Goal: Task Accomplishment & Management: Use online tool/utility

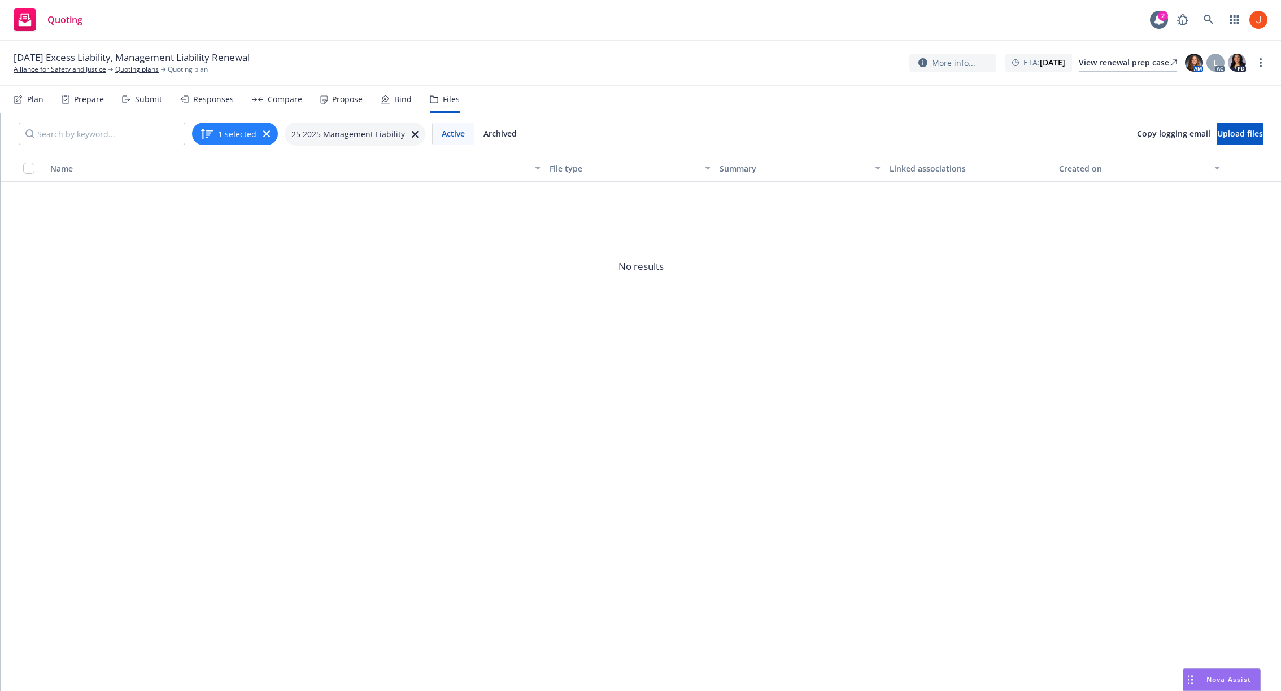
click at [241, 134] on button "1 selected" at bounding box center [228, 134] width 56 height 14
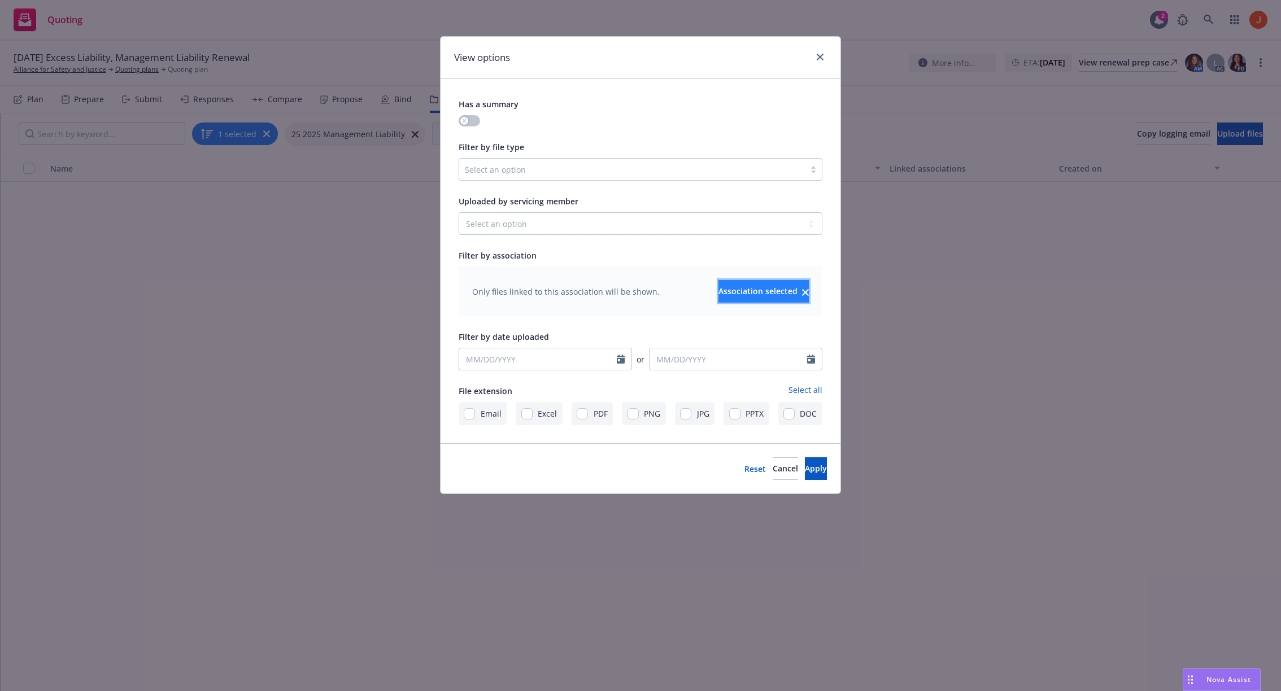
click at [740, 288] on span "Association selected" at bounding box center [757, 291] width 79 height 11
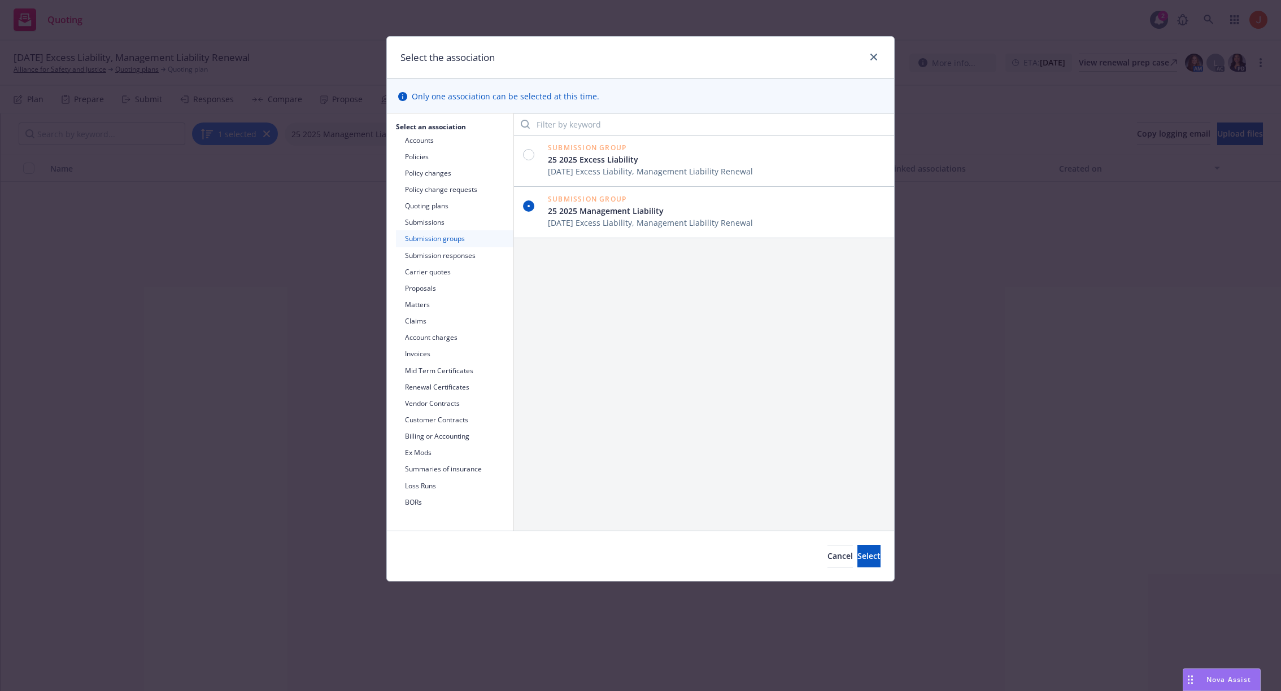
click at [456, 238] on button "Submission groups" at bounding box center [454, 238] width 117 height 16
click at [827, 562] on button "Cancel" at bounding box center [839, 556] width 25 height 23
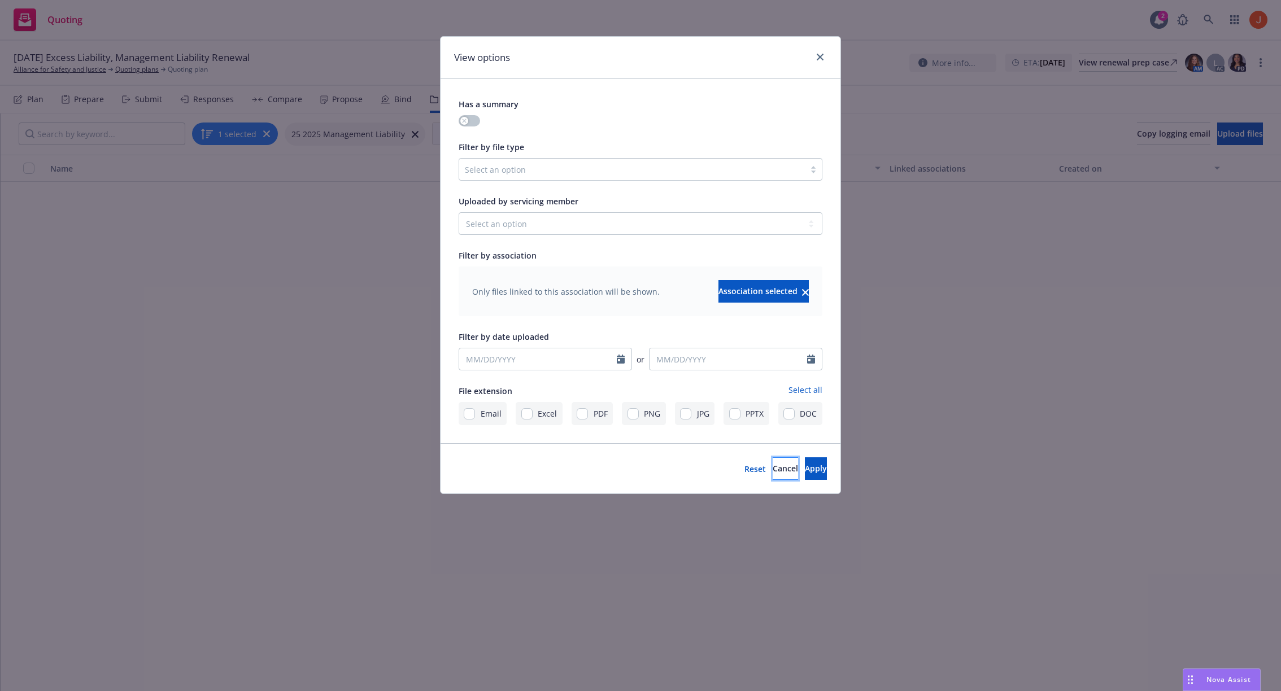
click at [773, 477] on button "Cancel" at bounding box center [785, 468] width 25 height 23
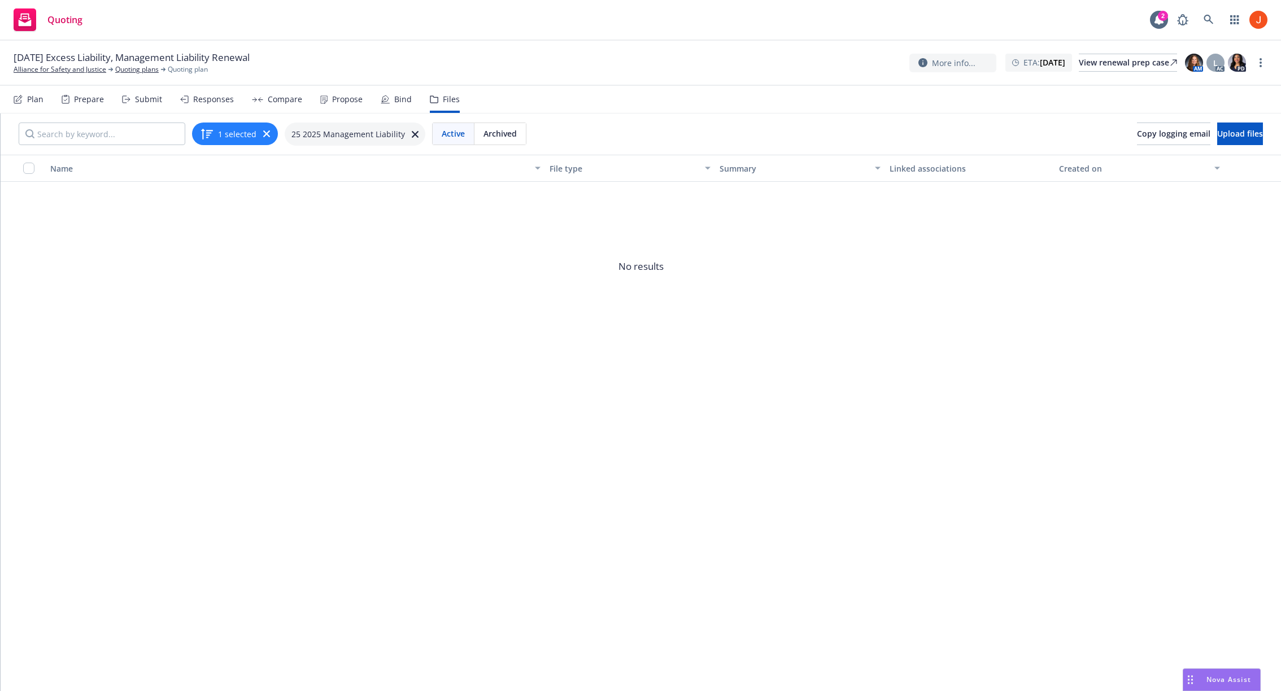
click at [263, 132] on icon "button" at bounding box center [266, 133] width 7 height 7
click at [82, 102] on div "Prepare" at bounding box center [89, 99] width 30 height 9
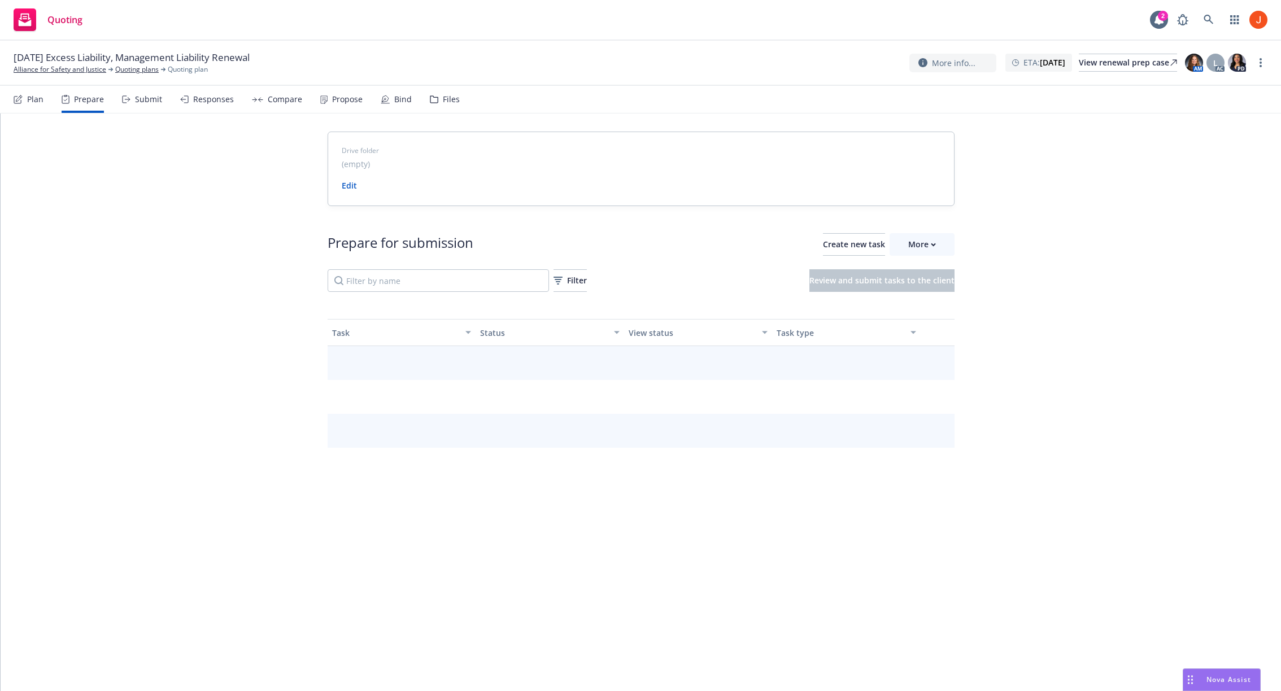
click at [122, 97] on icon at bounding box center [126, 99] width 8 height 8
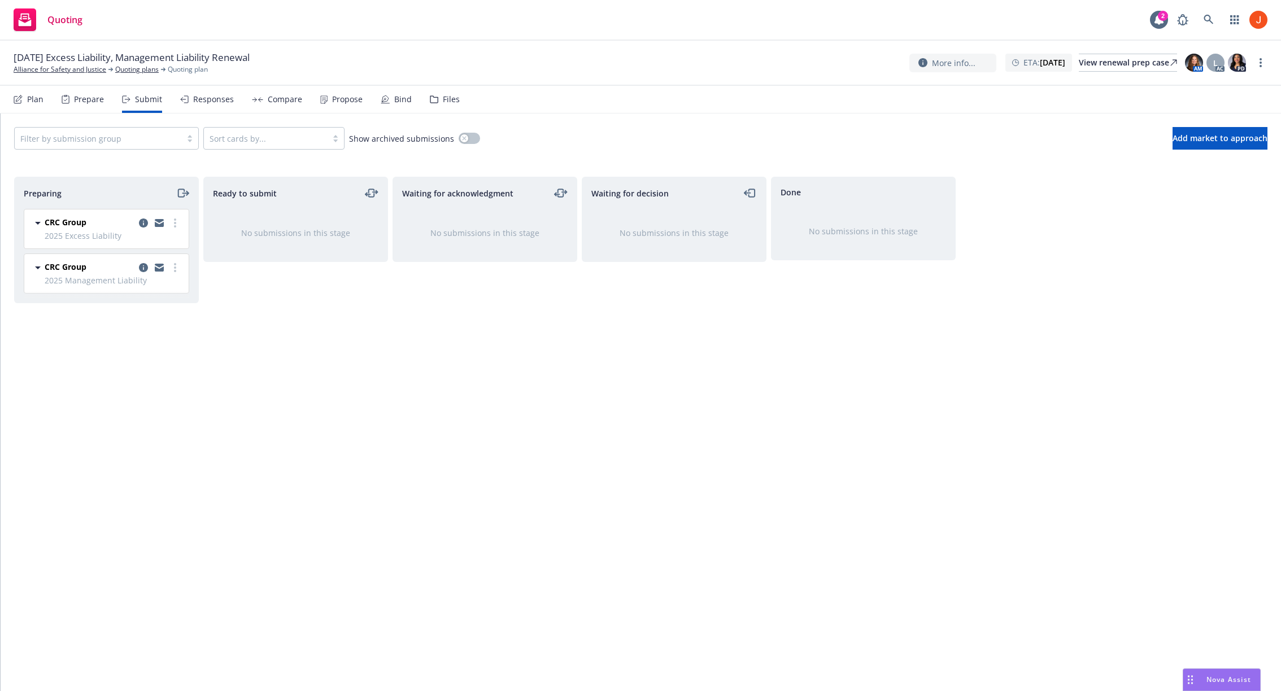
click at [37, 267] on icon at bounding box center [38, 268] width 6 height 3
click at [142, 267] on icon "copy logging email" at bounding box center [143, 267] width 9 height 9
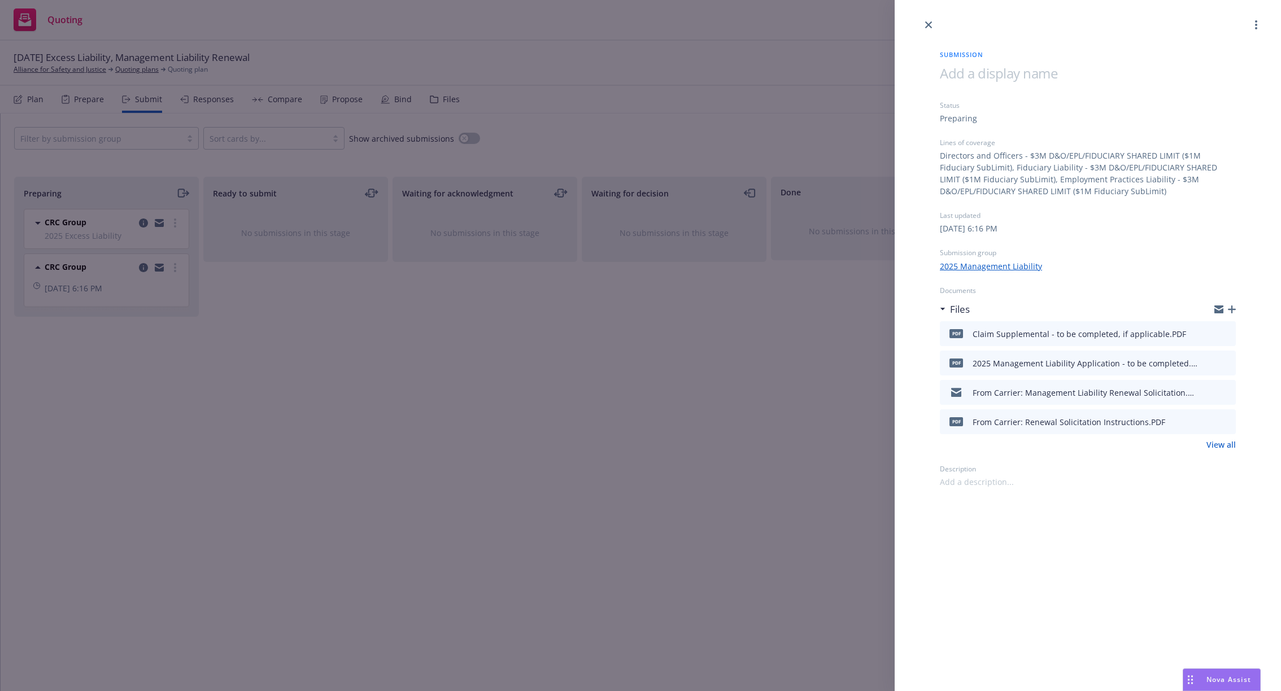
click at [1219, 450] on link "View all" at bounding box center [1220, 445] width 29 height 12
click at [1068, 503] on div "Submission Status Preparing Lines of coverage Directors and Officers - $3M D&O/…" at bounding box center [1088, 345] width 386 height 691
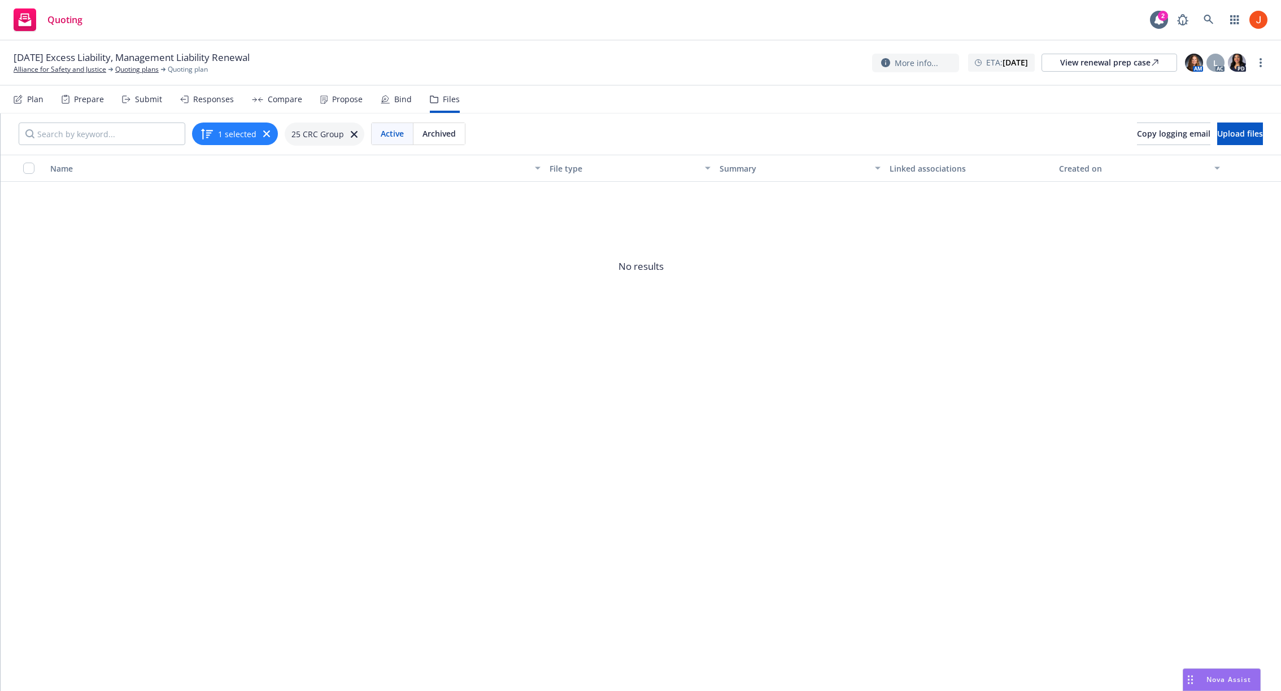
click at [351, 137] on icon at bounding box center [354, 134] width 7 height 7
click at [435, 104] on div "Files" at bounding box center [445, 99] width 30 height 27
click at [578, 126] on div "Active Archived Copy logging email Upload files" at bounding box center [641, 134] width 1280 height 41
click at [430, 104] on div "Files" at bounding box center [445, 99] width 30 height 27
click at [159, 103] on div "Submit" at bounding box center [148, 99] width 27 height 9
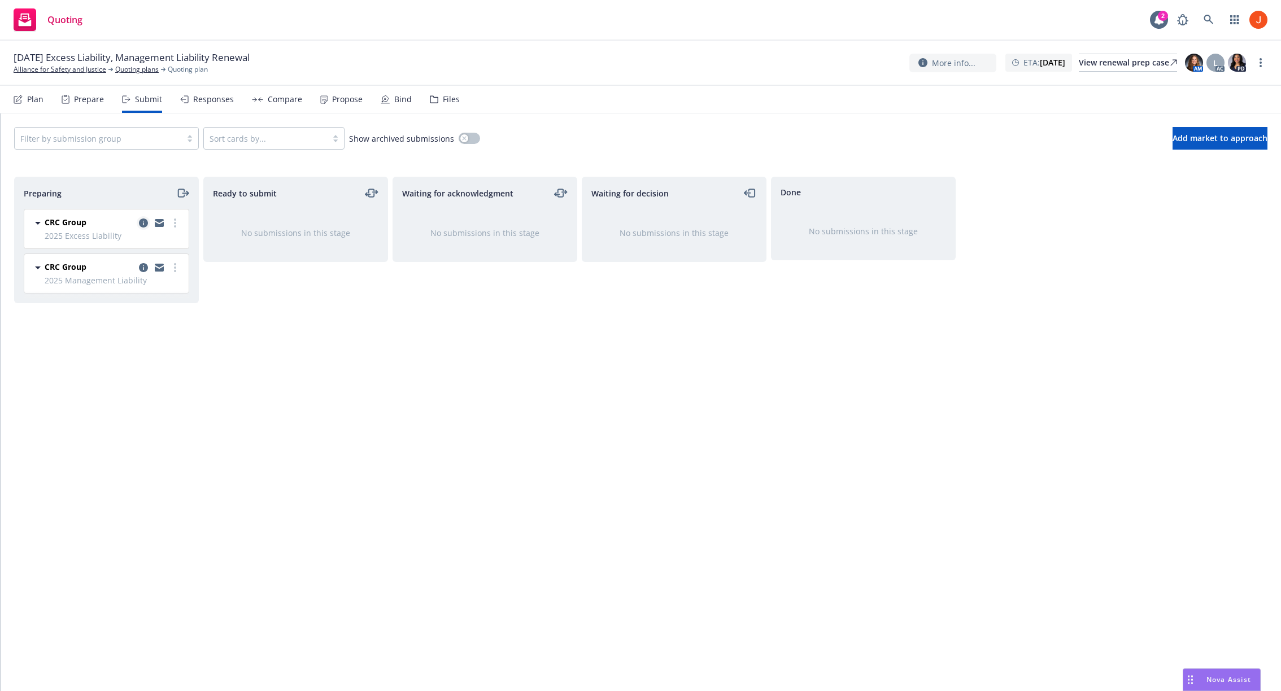
click at [145, 224] on icon "copy logging email" at bounding box center [143, 223] width 9 height 9
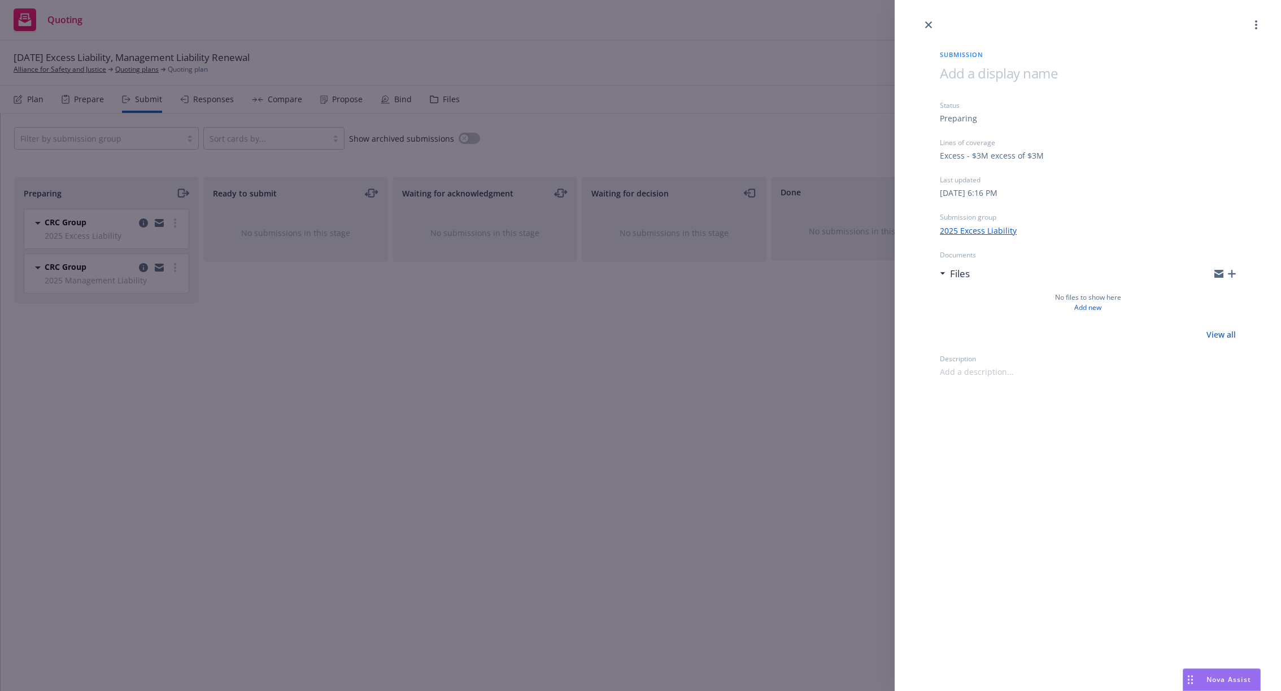
click at [189, 312] on div "Submission Status Preparing Lines of coverage Excess - $3M excess of $3M Last u…" at bounding box center [640, 345] width 1281 height 691
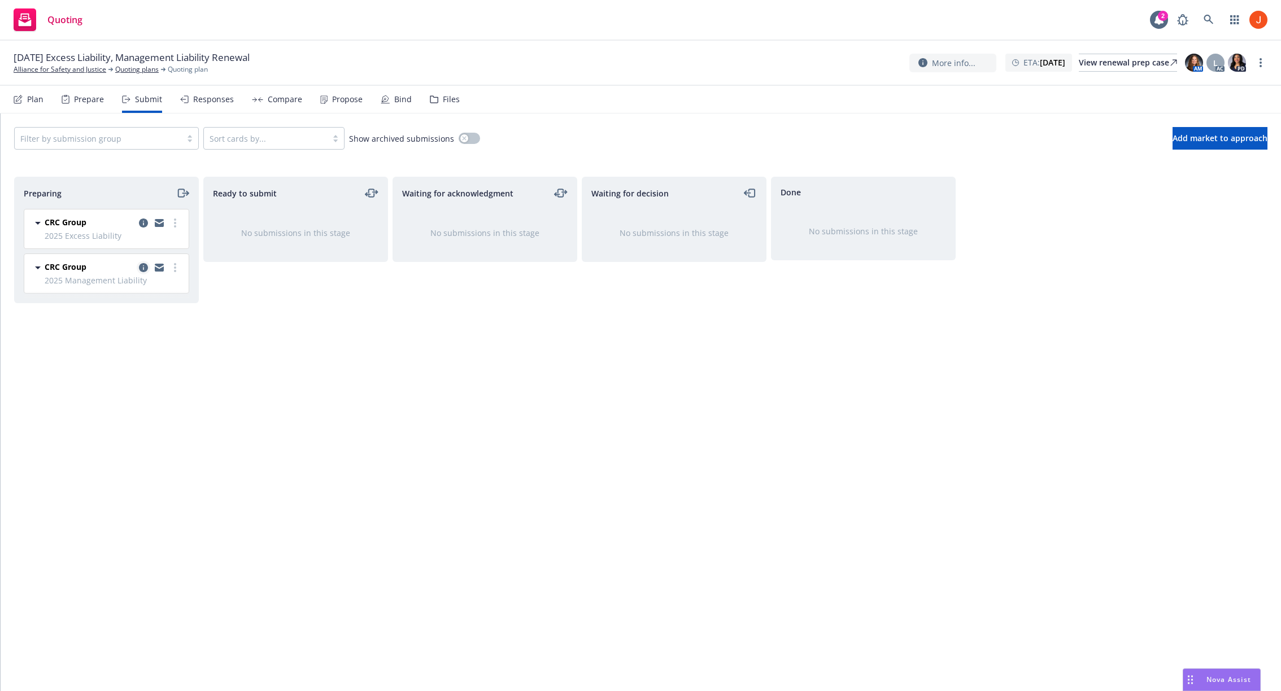
click at [145, 268] on icon "copy logging email" at bounding box center [143, 267] width 9 height 9
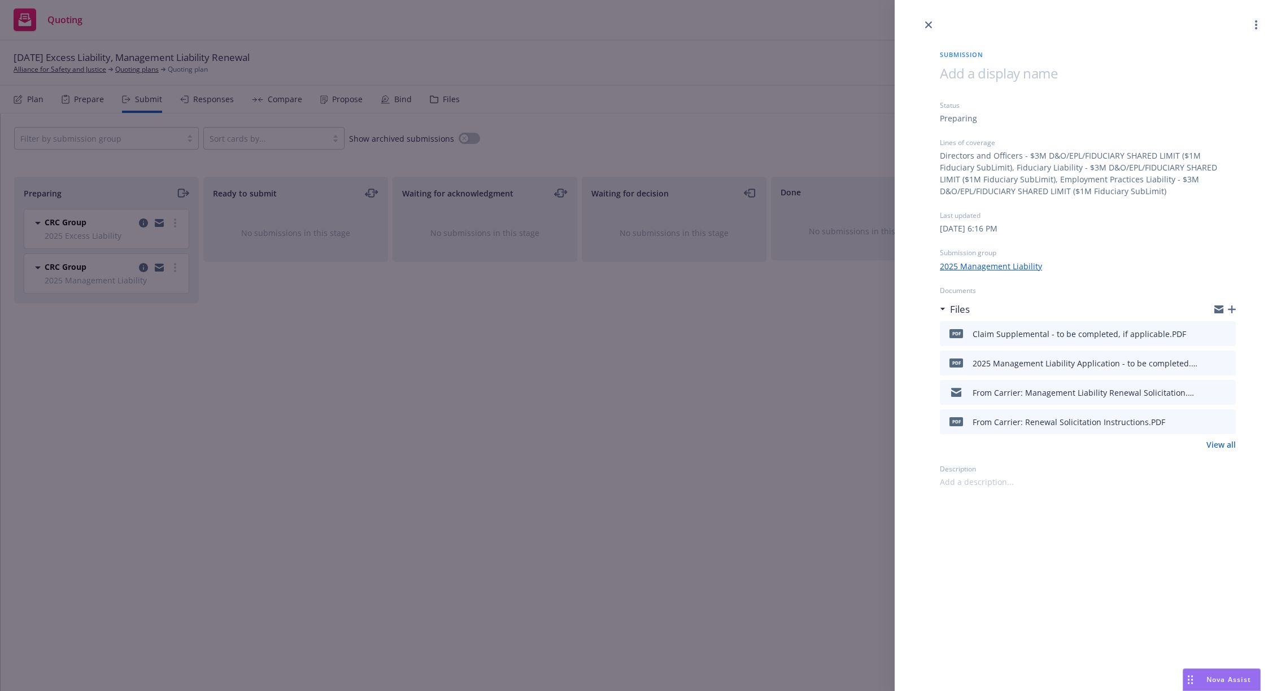
click at [395, 437] on div "Submission Status Preparing Lines of coverage Directors and Officers - $3M D&O/…" at bounding box center [640, 345] width 1281 height 691
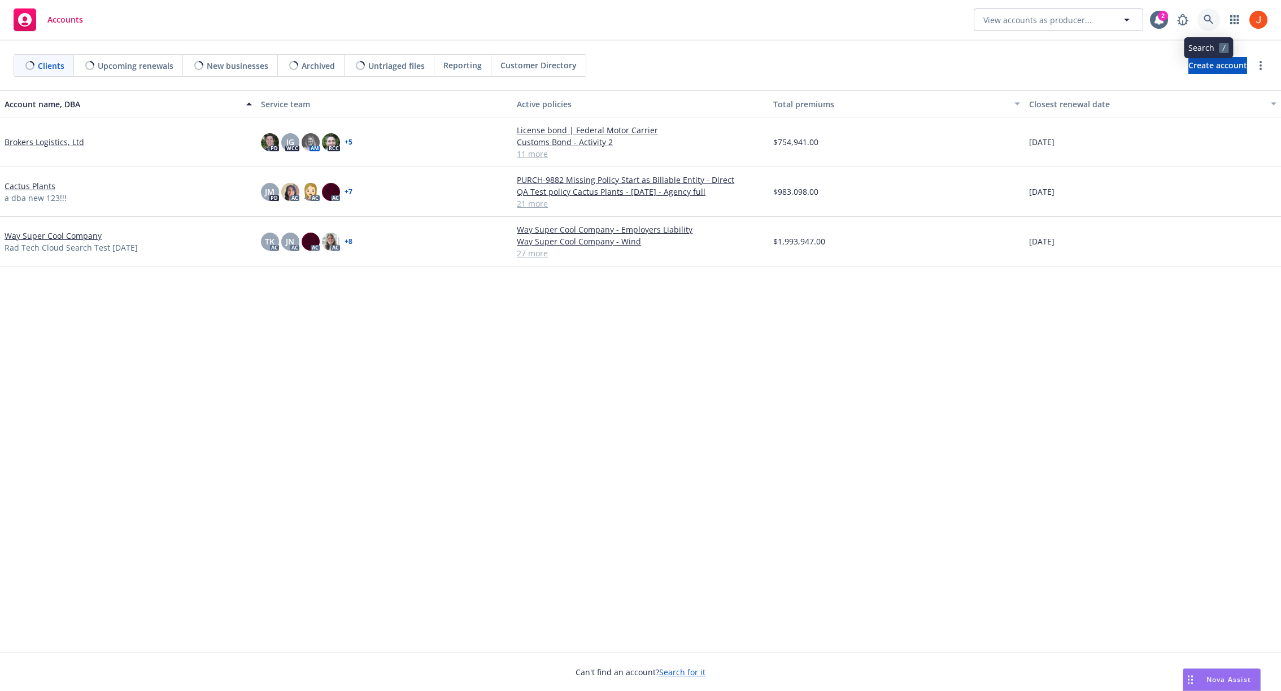
click at [1203, 27] on link at bounding box center [1208, 19] width 23 height 23
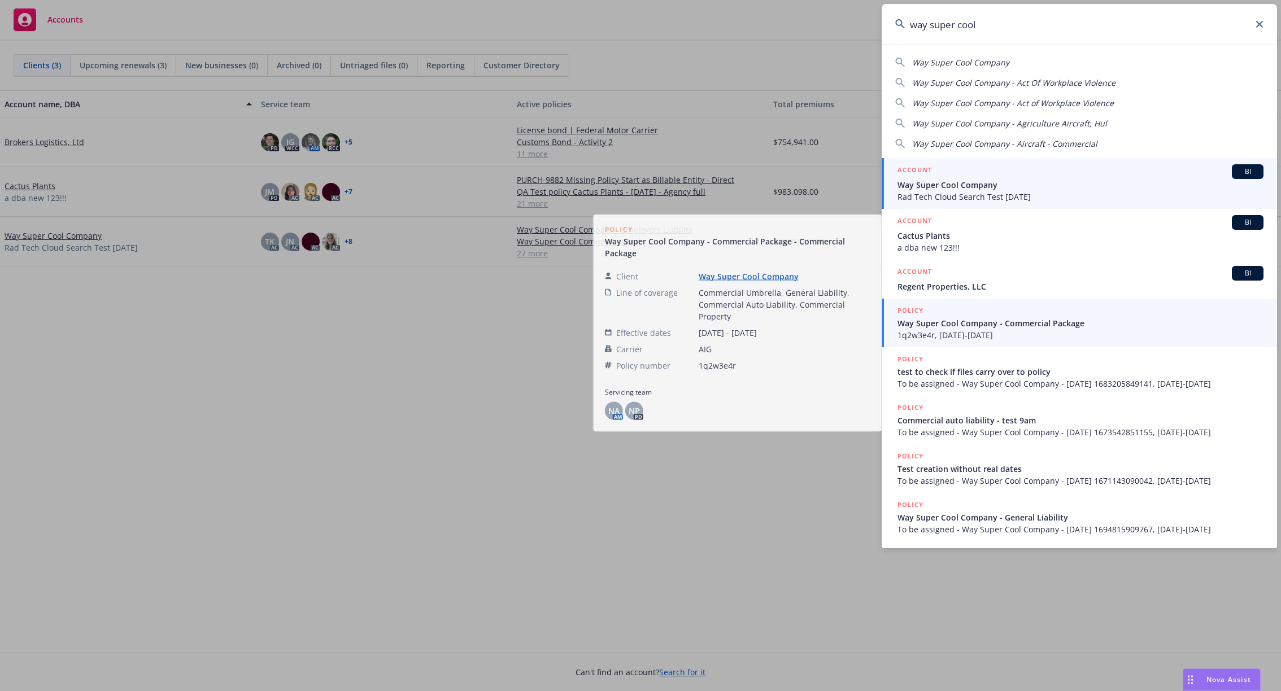
type input "way super cool"
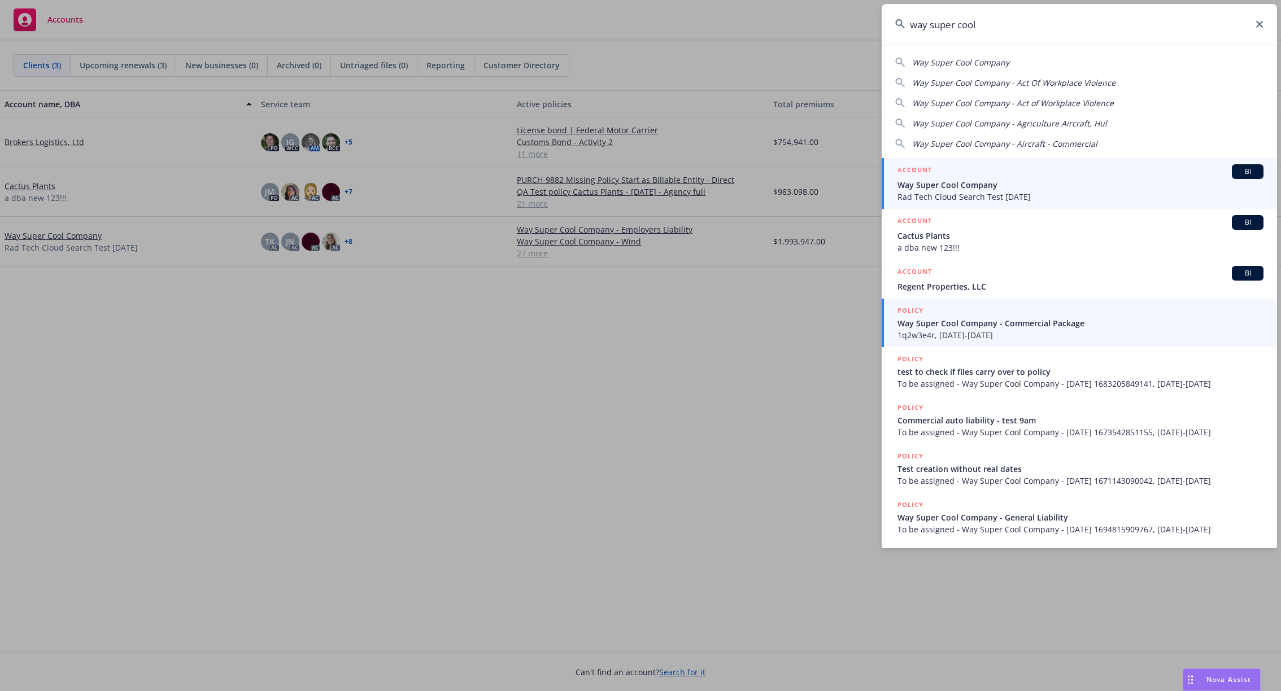
click at [994, 185] on span "Way Super Cool Company" at bounding box center [1080, 185] width 366 height 12
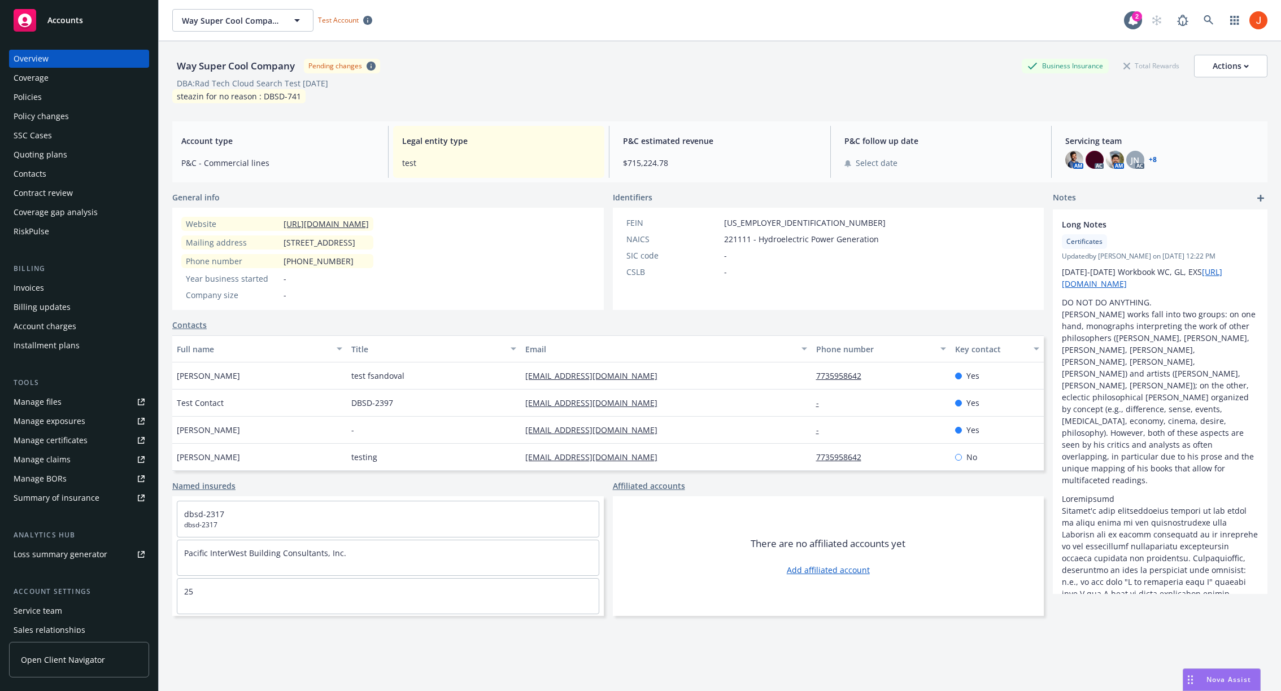
click at [54, 155] on div "Quoting plans" at bounding box center [41, 155] width 54 height 18
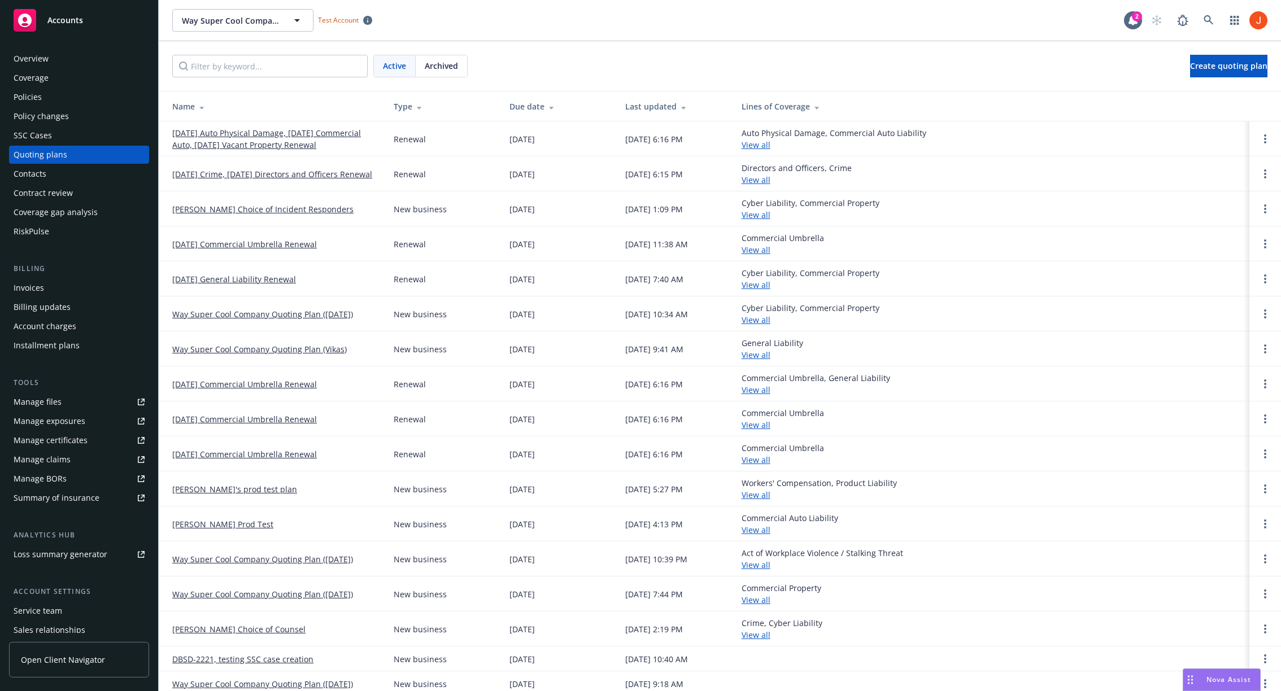
click at [312, 135] on link "01/01/26 Auto Physical Damage, 01/12/26 Commercial Auto, 01/08/26 Vacant Proper…" at bounding box center [273, 139] width 203 height 24
